Goal: Information Seeking & Learning: Learn about a topic

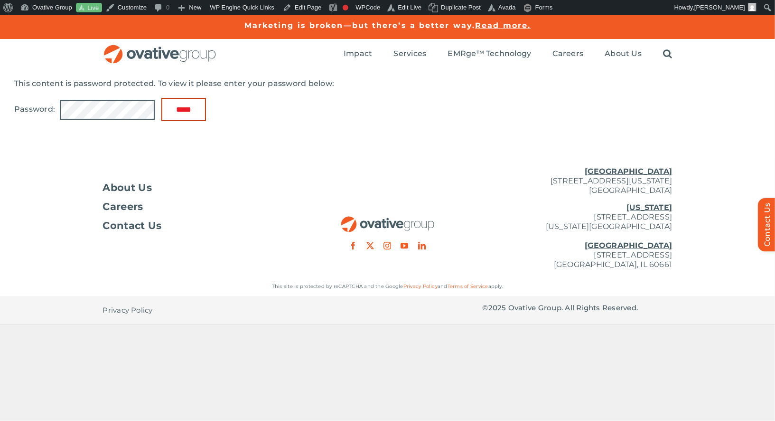
click at [203, 110] on input "*****" at bounding box center [183, 109] width 45 height 23
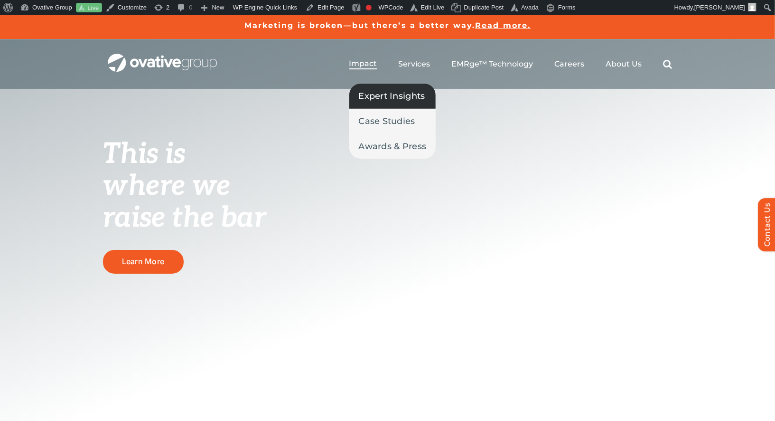
click at [368, 91] on span "Expert Insights" at bounding box center [392, 95] width 66 height 13
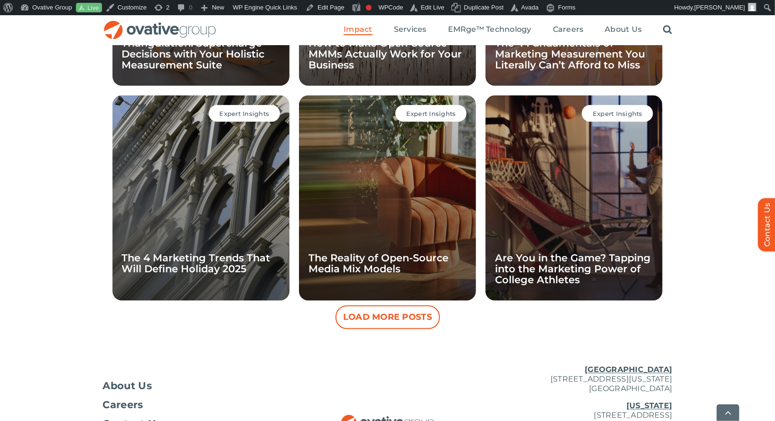
scroll to position [841, 0]
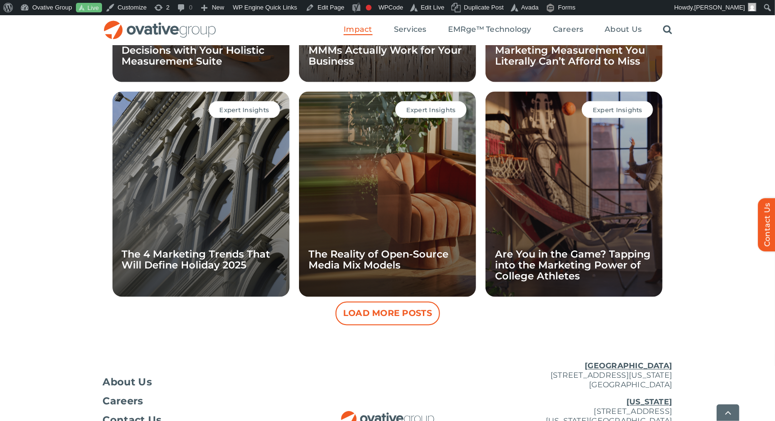
click at [361, 316] on button "Load More Posts" at bounding box center [388, 314] width 104 height 24
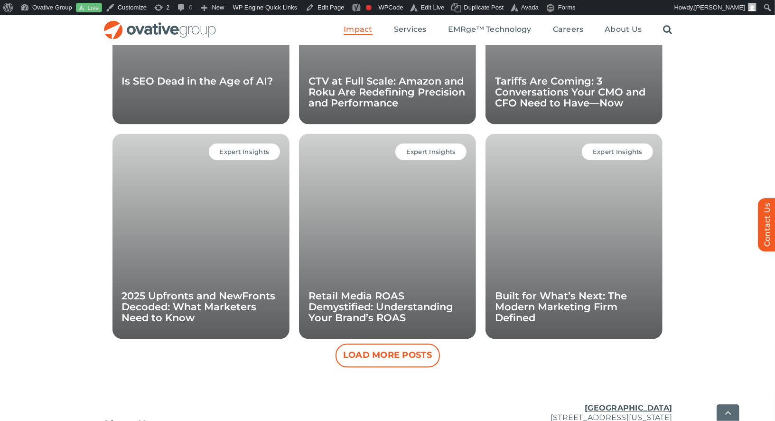
scroll to position [1247, 0]
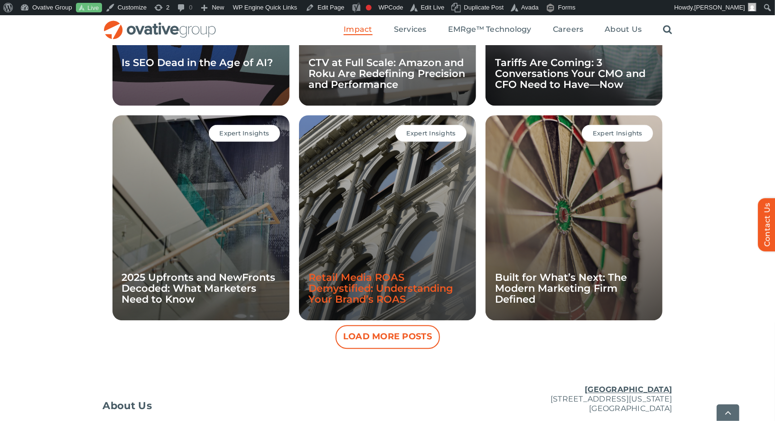
click at [398, 287] on link "Retail Media ROAS Demystified: Understanding Your Brand’s ROAS" at bounding box center [381, 288] width 145 height 34
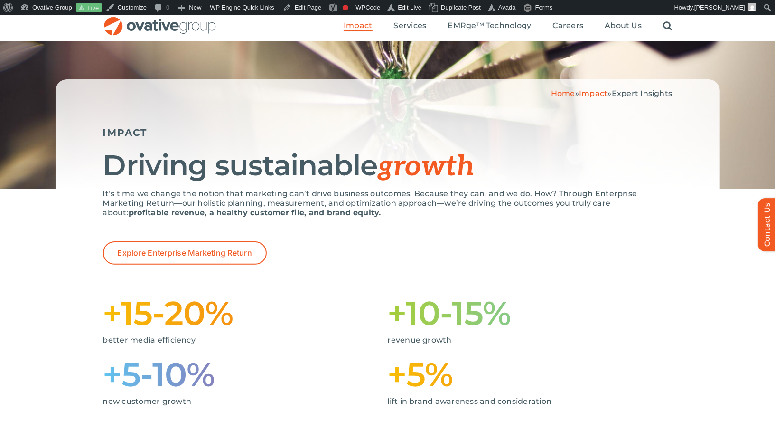
scroll to position [154, 0]
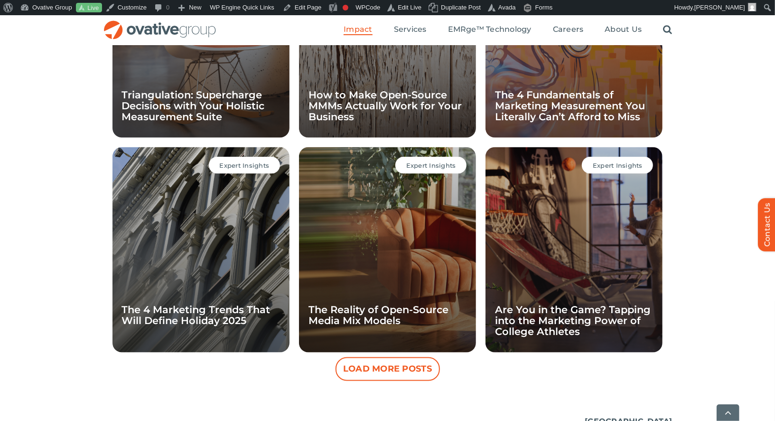
scroll to position [938, 0]
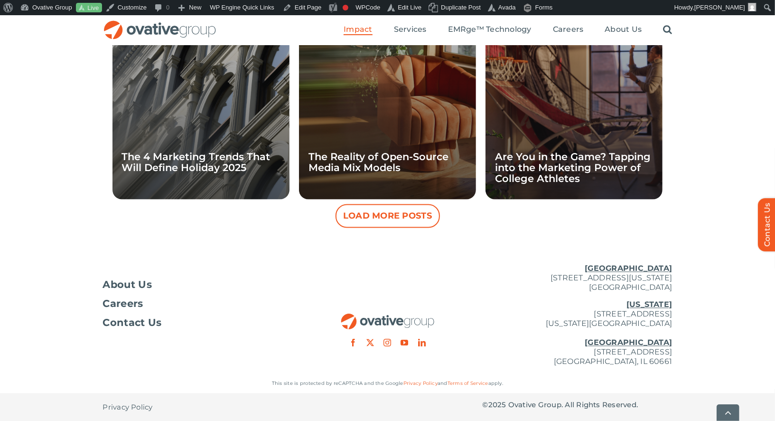
click at [416, 218] on button "Load More Posts" at bounding box center [388, 216] width 104 height 24
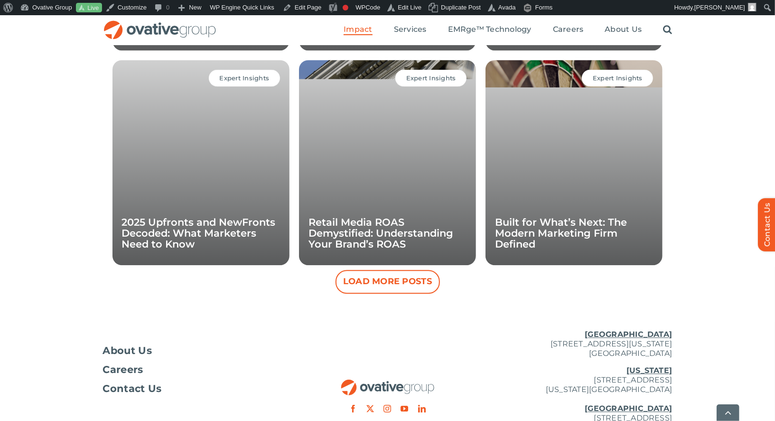
scroll to position [1304, 0]
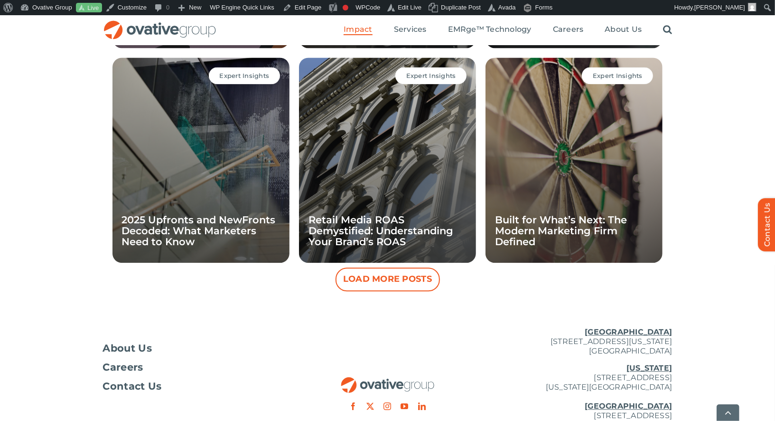
click at [378, 289] on button "Load More Posts" at bounding box center [388, 279] width 104 height 24
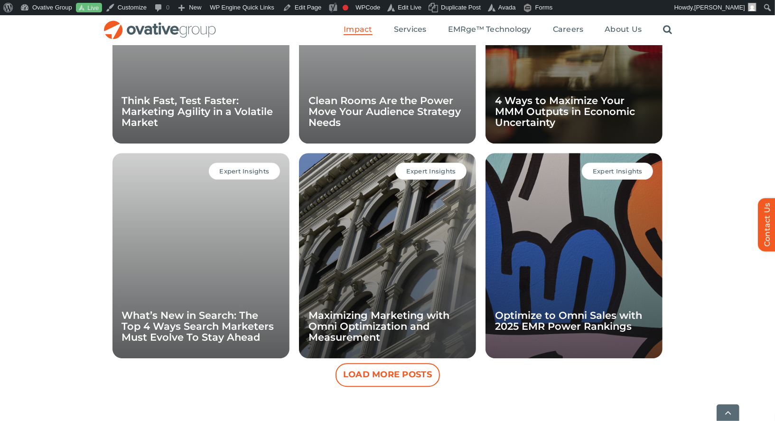
scroll to position [1663, 0]
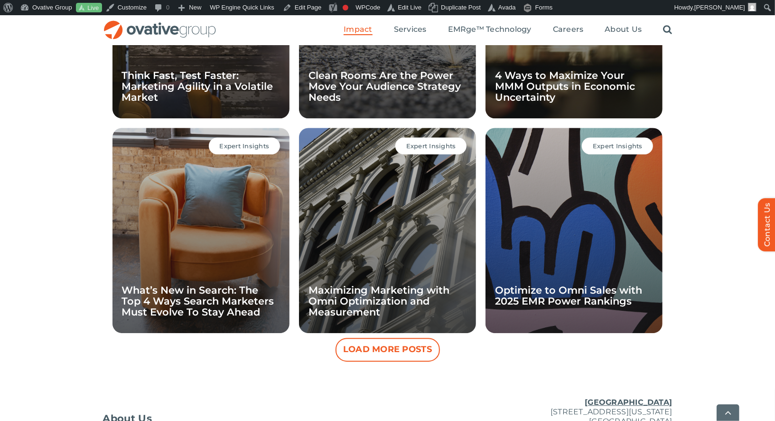
click at [602, 277] on div "Expert Insights Optimize to Omni Sales with 2025 EMR Power Rankings" at bounding box center [574, 230] width 177 height 205
click at [570, 291] on link "Optimize to Omni Sales with 2025 EMR Power Rankings" at bounding box center [568, 295] width 147 height 23
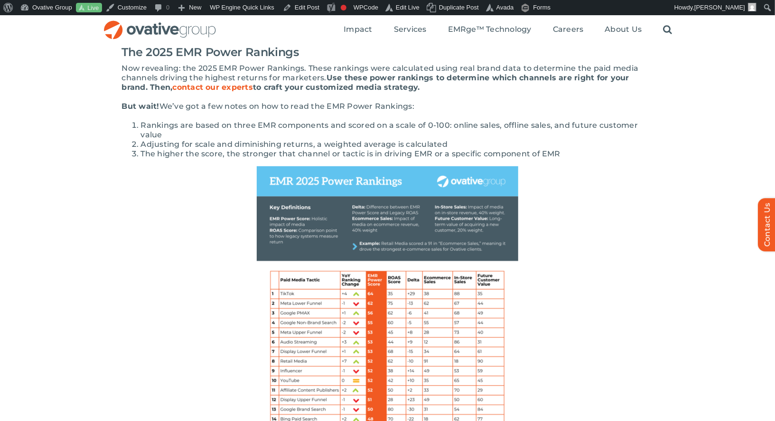
scroll to position [367, 0]
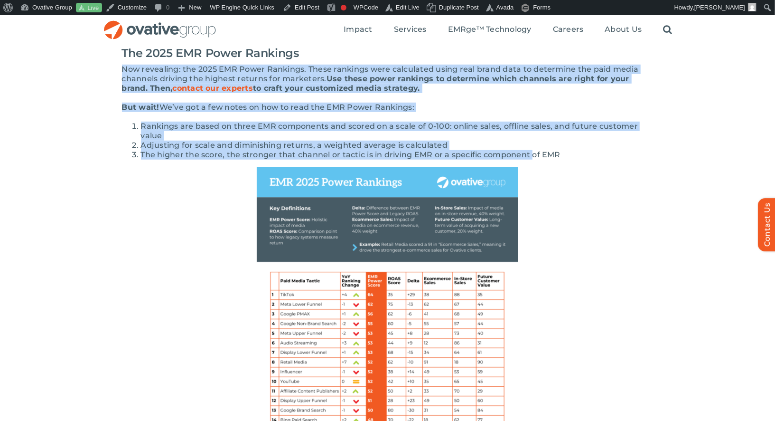
drag, startPoint x: 124, startPoint y: 72, endPoint x: 533, endPoint y: 153, distance: 417.4
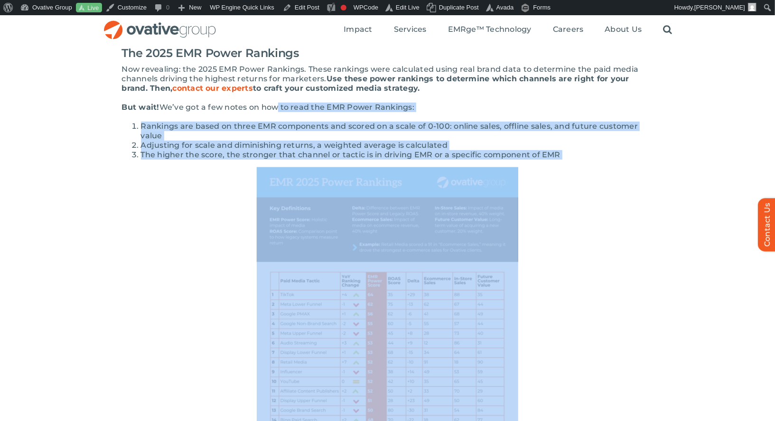
drag, startPoint x: 280, startPoint y: 105, endPoint x: 580, endPoint y: 160, distance: 305.6
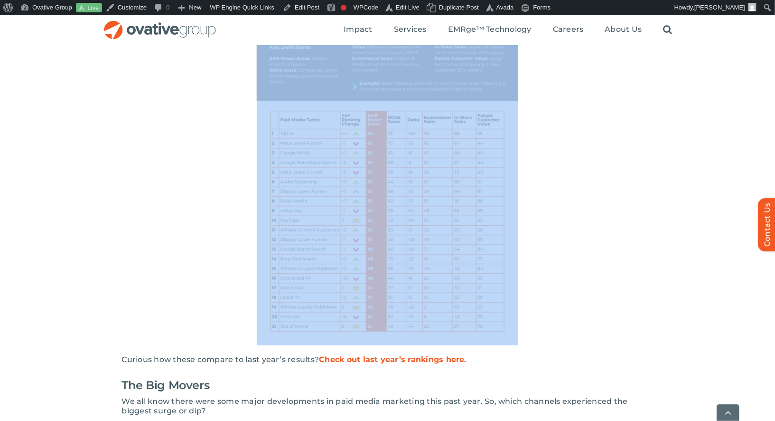
scroll to position [530, 0]
